Goal: Browse casually: Explore the website without a specific task or goal

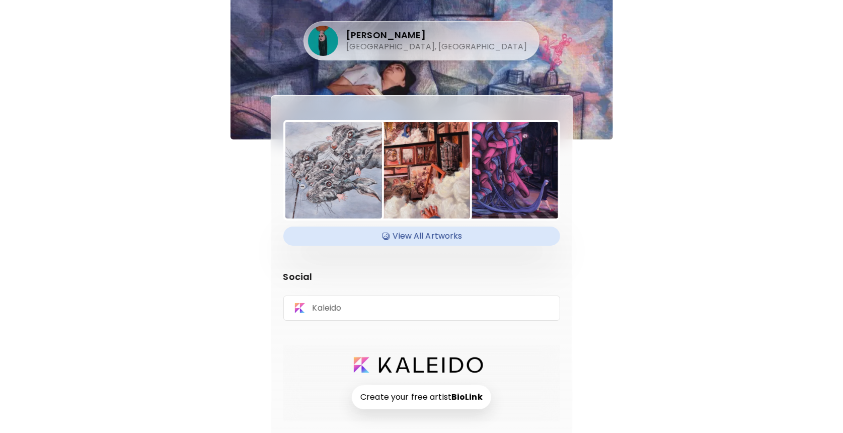
scroll to position [2, 0]
click at [419, 231] on h4 "View All Artworks" at bounding box center [421, 235] width 265 height 15
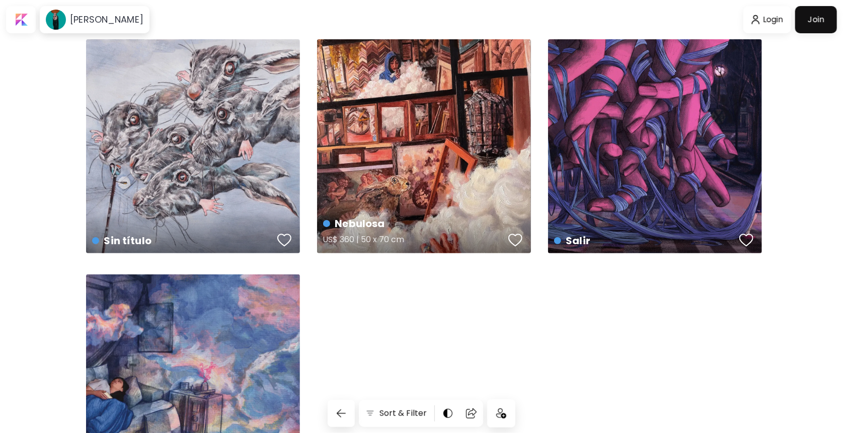
click at [428, 167] on div "Nebulosa US$ 360 | 50 x 70 cm" at bounding box center [424, 146] width 214 height 214
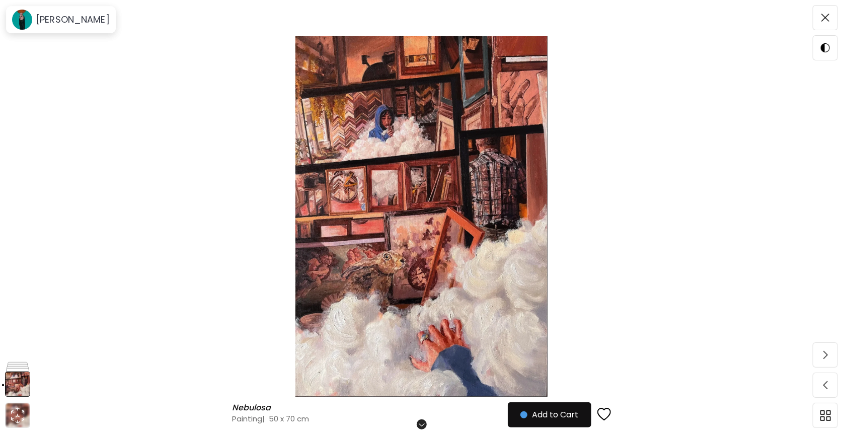
click at [79, 124] on img at bounding box center [421, 216] width 758 height 360
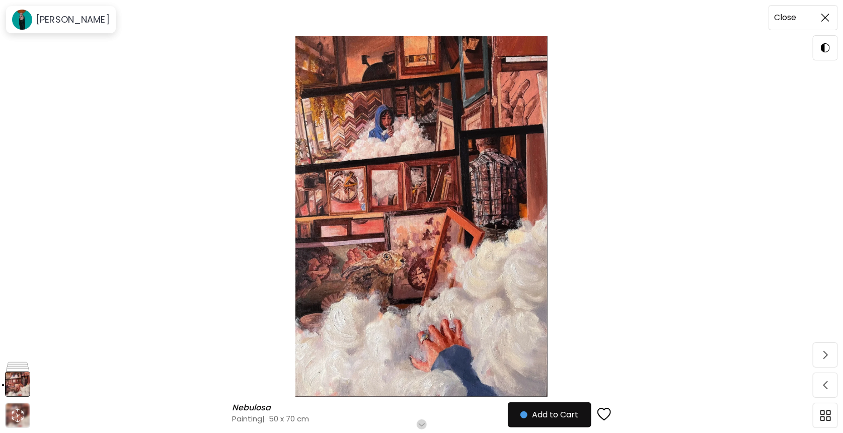
click at [826, 17] on img at bounding box center [825, 18] width 8 height 8
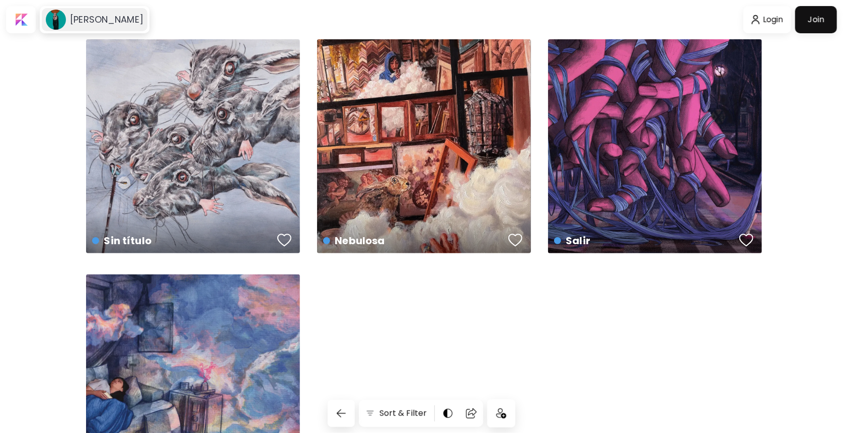
click at [106, 16] on h6 "[PERSON_NAME]" at bounding box center [106, 20] width 73 height 12
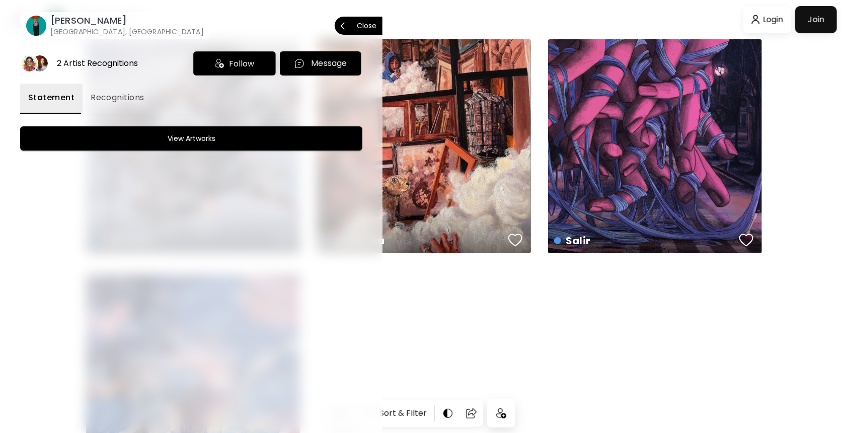
click at [483, 63] on div at bounding box center [421, 216] width 843 height 433
